Goal: Check status: Verify the current state of an ongoing process or item

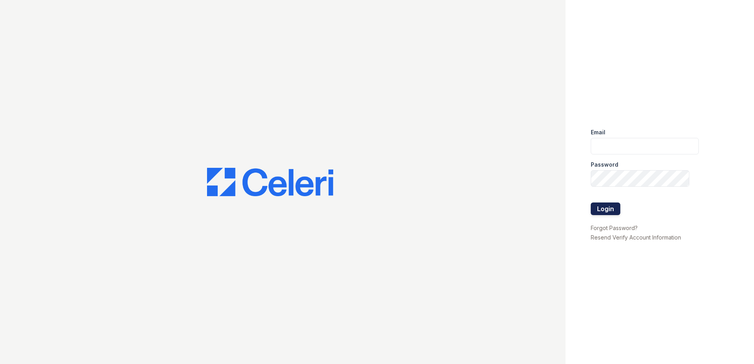
type input "jtorresmancinas@trinity-pm.com"
click at [600, 207] on button "Login" at bounding box center [606, 209] width 30 height 13
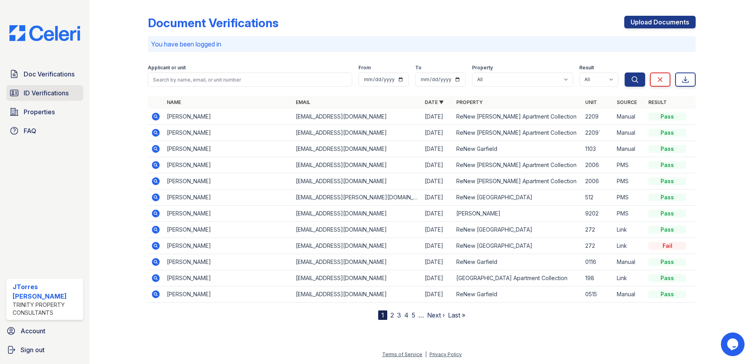
click at [39, 93] on span "ID Verifications" at bounding box center [46, 92] width 45 height 9
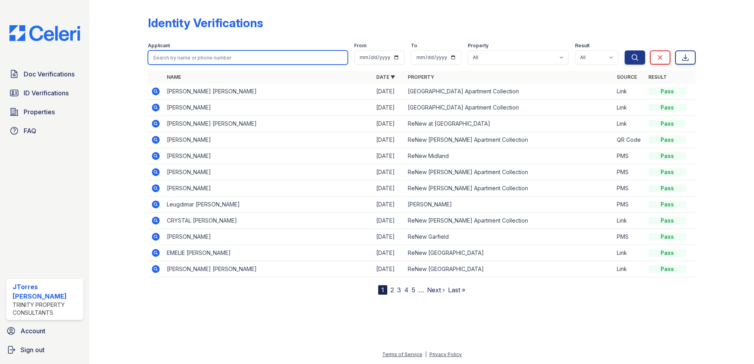
click at [212, 58] on input "search" at bounding box center [248, 57] width 200 height 14
type input "[PERSON_NAME]"
click at [624, 50] on button "Search" at bounding box center [634, 57] width 20 height 14
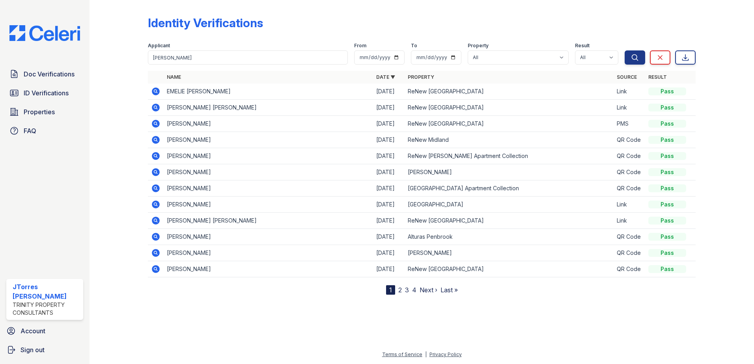
click at [155, 92] on icon at bounding box center [155, 91] width 9 height 9
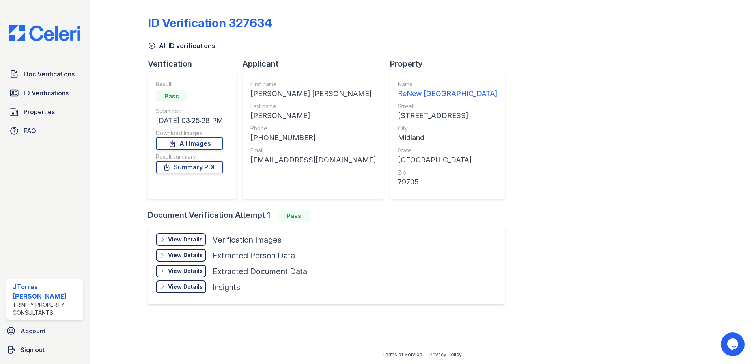
click at [179, 242] on div "View Details" at bounding box center [185, 240] width 35 height 8
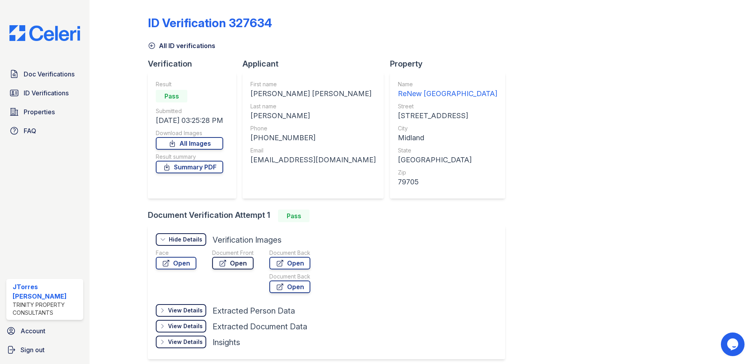
click at [242, 267] on link "Open" at bounding box center [232, 263] width 41 height 13
click at [153, 45] on icon at bounding box center [152, 46] width 8 height 8
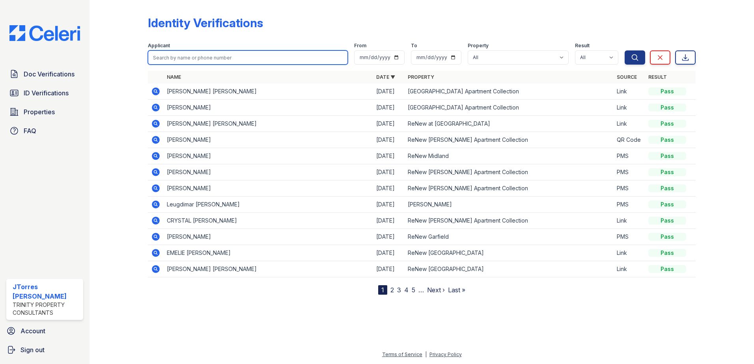
click at [172, 57] on input "search" at bounding box center [248, 57] width 200 height 14
type input "romero"
click at [624, 50] on button "Search" at bounding box center [634, 57] width 20 height 14
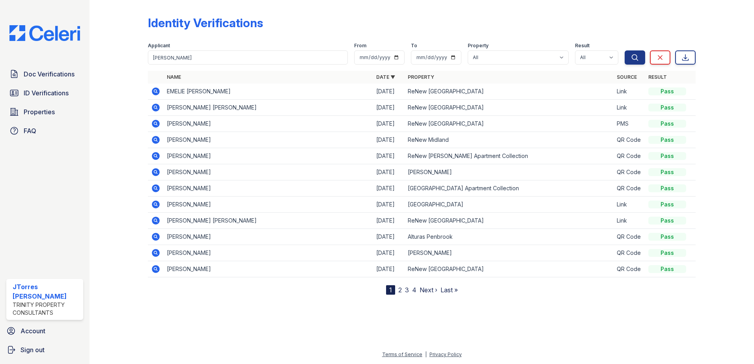
click at [158, 109] on icon at bounding box center [156, 108] width 8 height 8
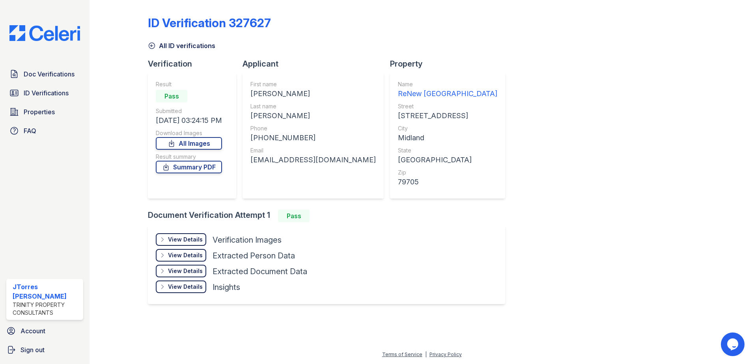
click at [182, 240] on div "View Details" at bounding box center [185, 240] width 35 height 8
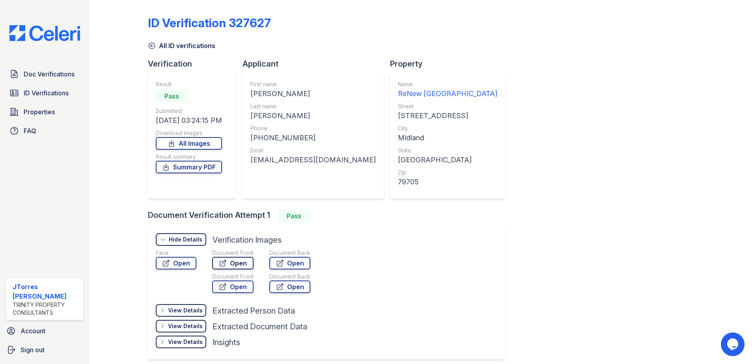
click at [239, 267] on link "Open" at bounding box center [232, 263] width 41 height 13
click at [26, 70] on span "Doc Verifications" at bounding box center [49, 73] width 51 height 9
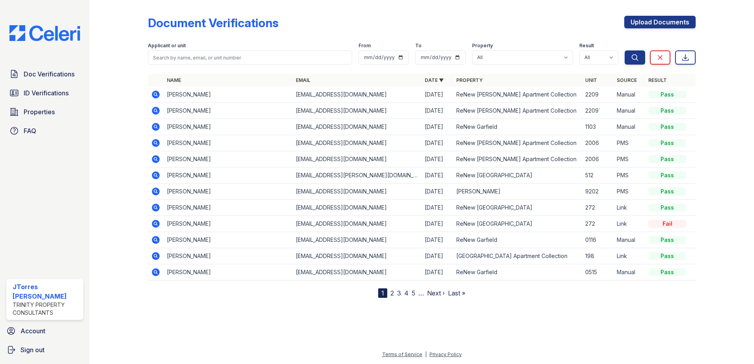
click at [190, 65] on form "Applicant or unit From To Property All Alturas Andrews Alturas Eleventh Alturas…" at bounding box center [422, 52] width 548 height 32
click at [190, 59] on input "search" at bounding box center [250, 57] width 204 height 14
type input "fernando"
click at [624, 50] on button "Search" at bounding box center [634, 57] width 20 height 14
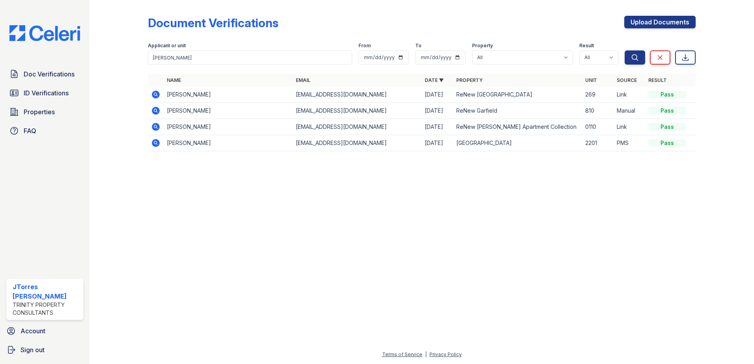
click at [151, 94] on icon at bounding box center [155, 94] width 9 height 9
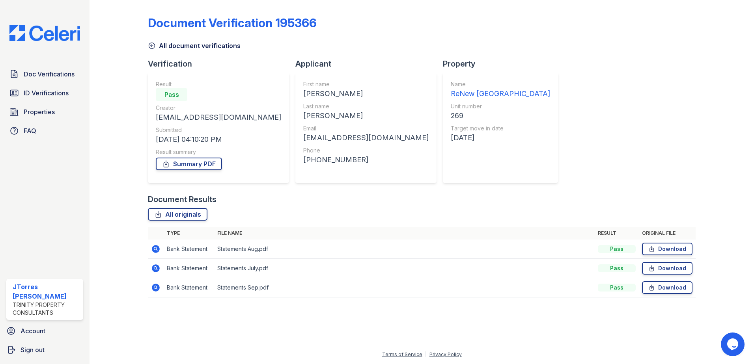
click at [158, 291] on icon at bounding box center [156, 288] width 8 height 8
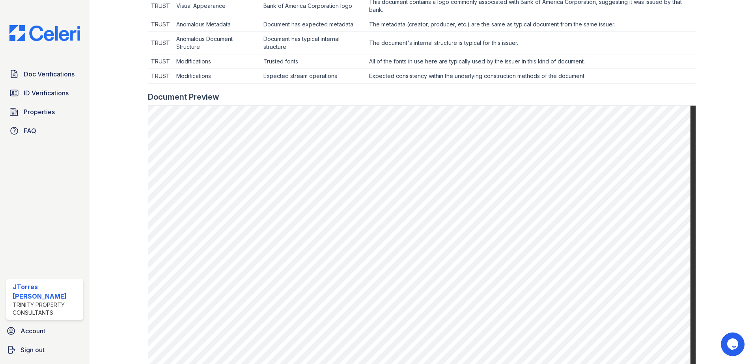
scroll to position [93, 0]
